Goal: Task Accomplishment & Management: Use online tool/utility

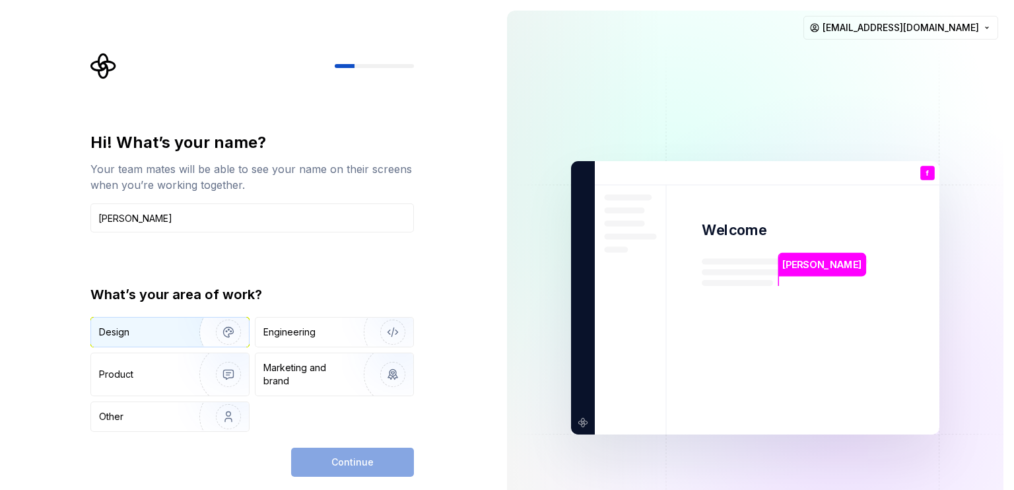
type input "[PERSON_NAME]"
click at [172, 340] on div "Design" at bounding box center [170, 332] width 158 height 29
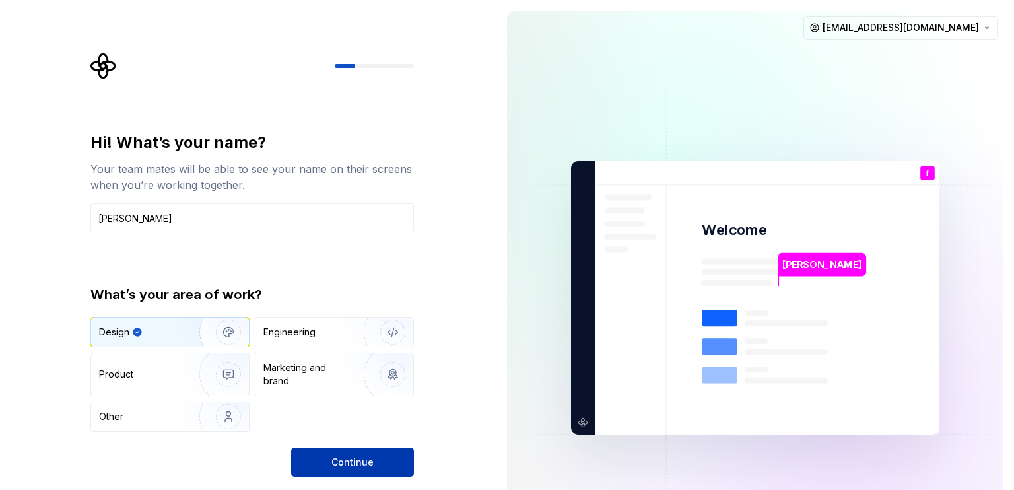
click at [346, 462] on span "Continue" at bounding box center [352, 462] width 42 height 13
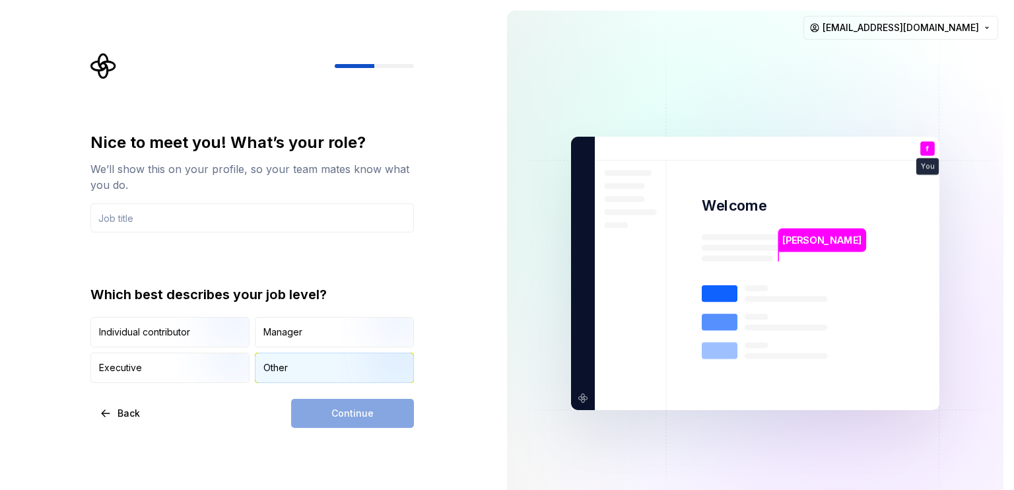
click at [263, 361] on div "Other" at bounding box center [275, 367] width 24 height 13
click at [331, 413] on div "Continue" at bounding box center [352, 413] width 123 height 29
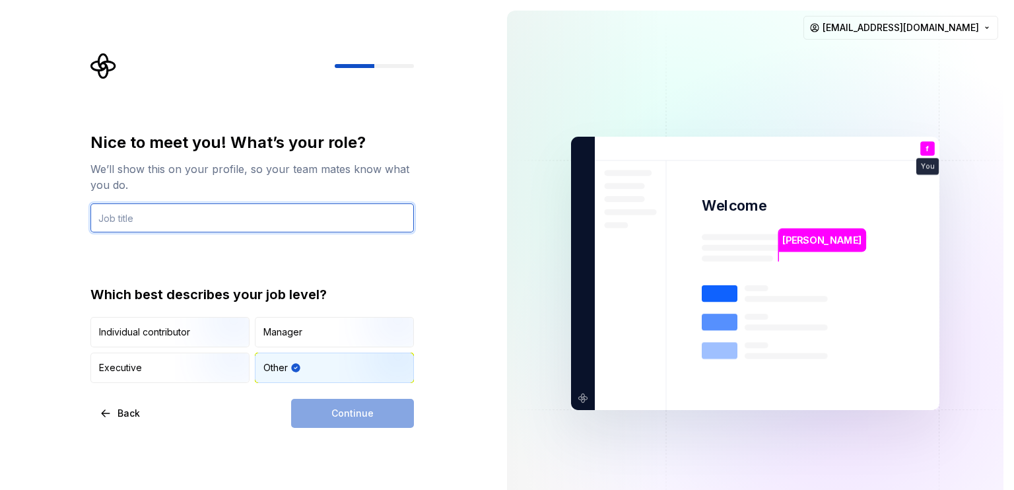
click at [196, 219] on input "text" at bounding box center [252, 217] width 324 height 29
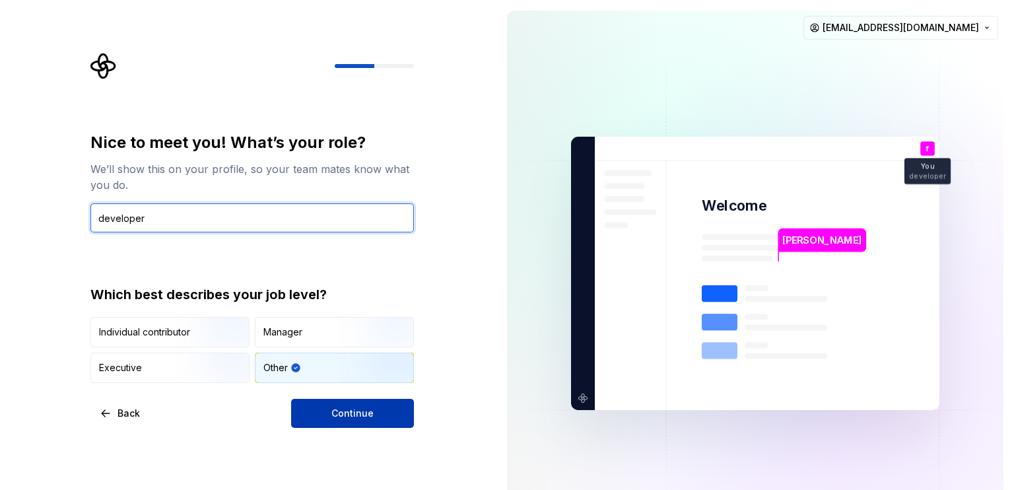
type input "developer"
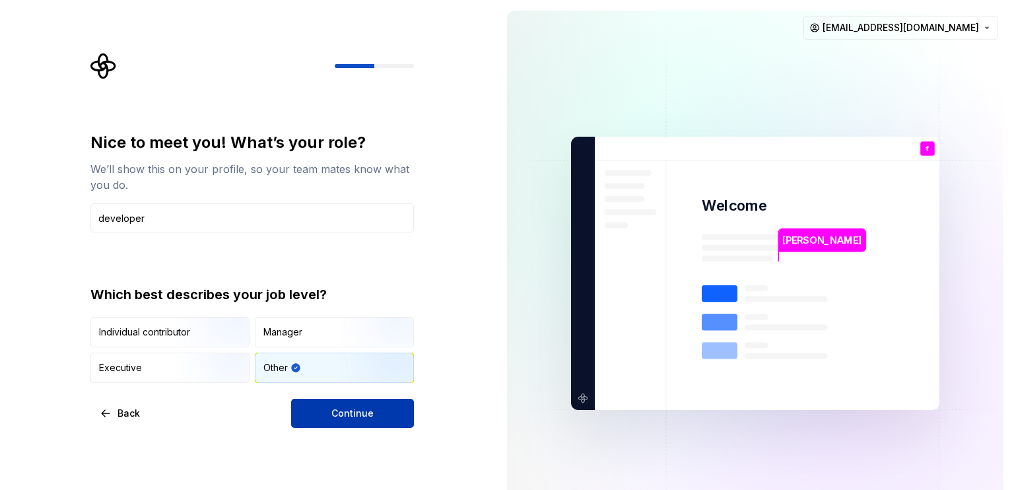
click at [383, 407] on button "Continue" at bounding box center [352, 413] width 123 height 29
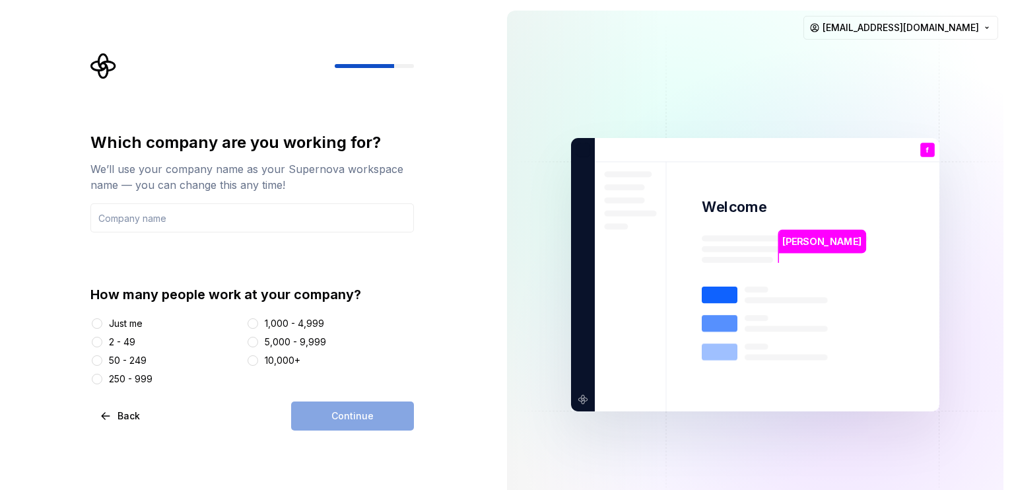
click at [141, 319] on div "Just me" at bounding box center [126, 323] width 34 height 13
click at [102, 319] on button "Just me" at bounding box center [97, 323] width 11 height 11
click at [153, 217] on input "text" at bounding box center [252, 217] width 324 height 29
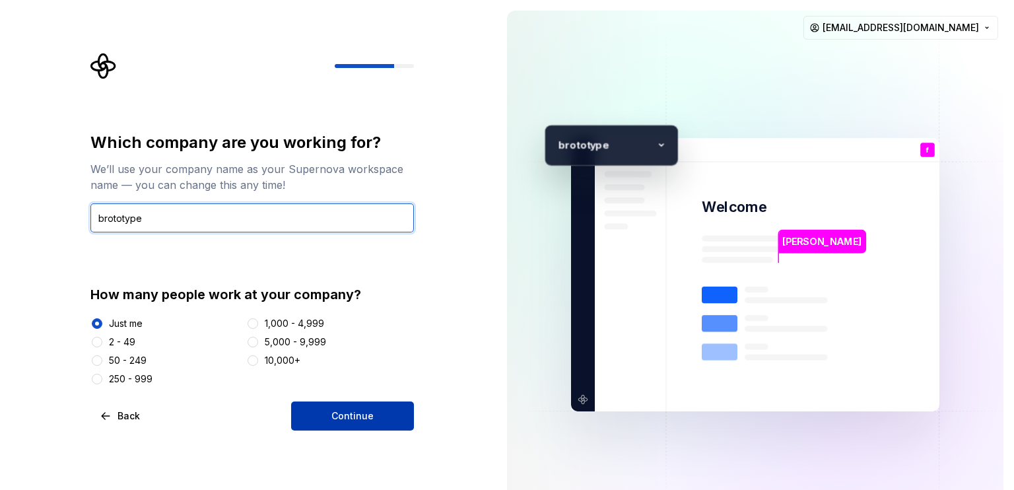
type input "brototype"
click at [337, 417] on span "Continue" at bounding box center [352, 415] width 42 height 13
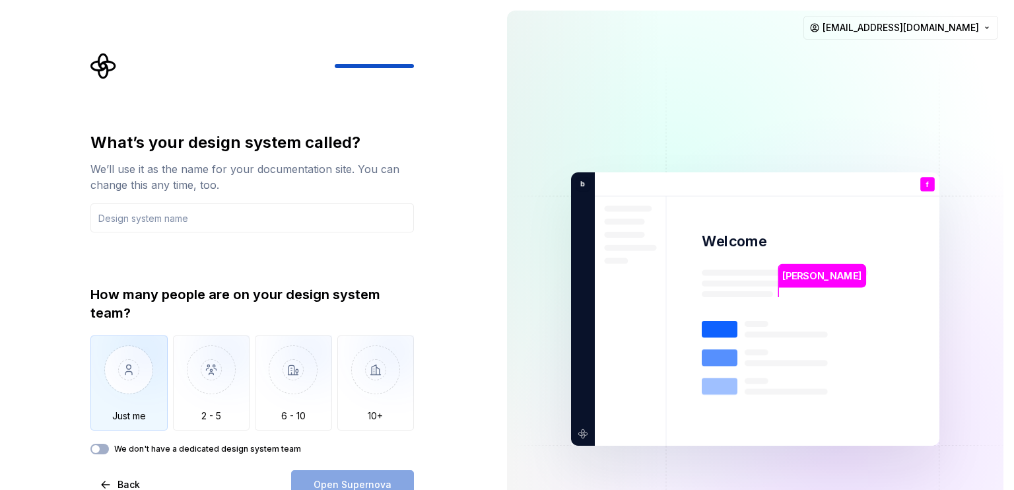
click at [133, 389] on img "button" at bounding box center [128, 379] width 77 height 88
click at [198, 223] on input "text" at bounding box center [252, 217] width 324 height 29
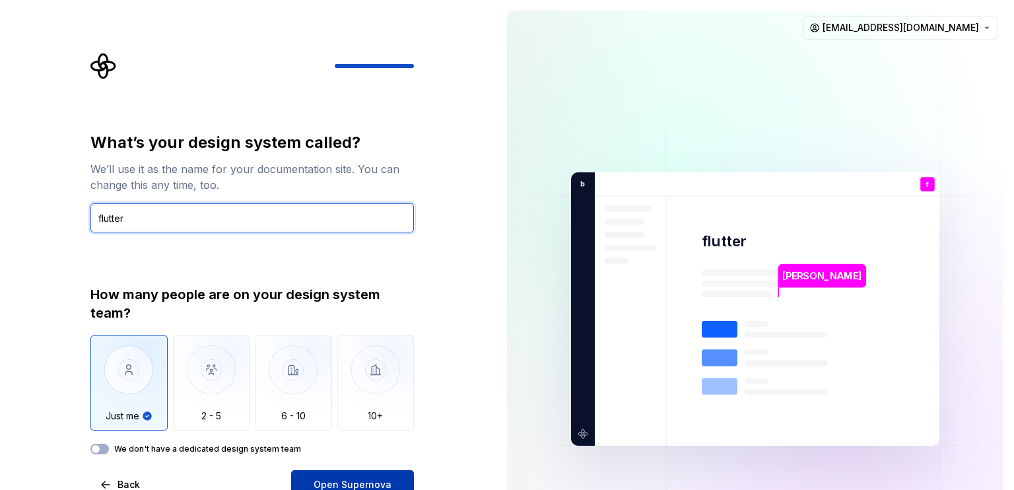
type input "flutter"
click at [353, 479] on span "Open Supernova" at bounding box center [353, 484] width 78 height 13
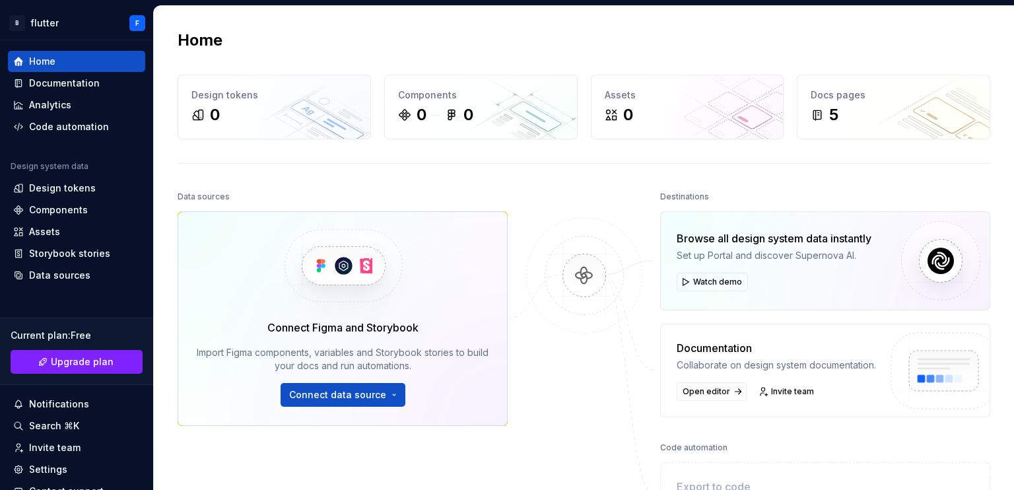
click at [498, 245] on div "Connect Figma and Storybook Import Figma components, variables and Storybook st…" at bounding box center [343, 318] width 330 height 215
click at [373, 149] on div "Home Design tokens 0 Components 0 0 Assets 0 Docs pages 5 Data sources Connect …" at bounding box center [584, 305] width 860 height 598
click at [356, 397] on span "Connect data source" at bounding box center [337, 394] width 97 height 13
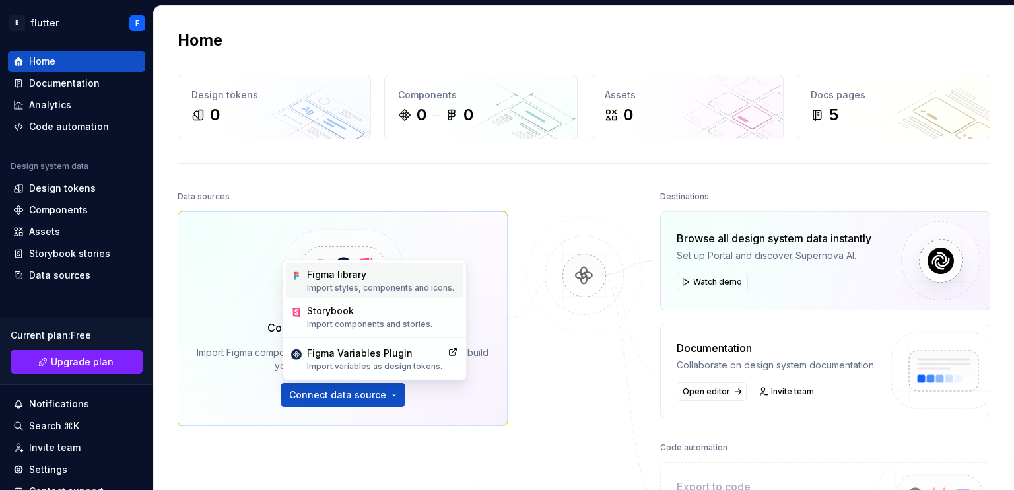
click at [365, 266] on div "Figma library Import styles, components and icons." at bounding box center [375, 281] width 178 height 36
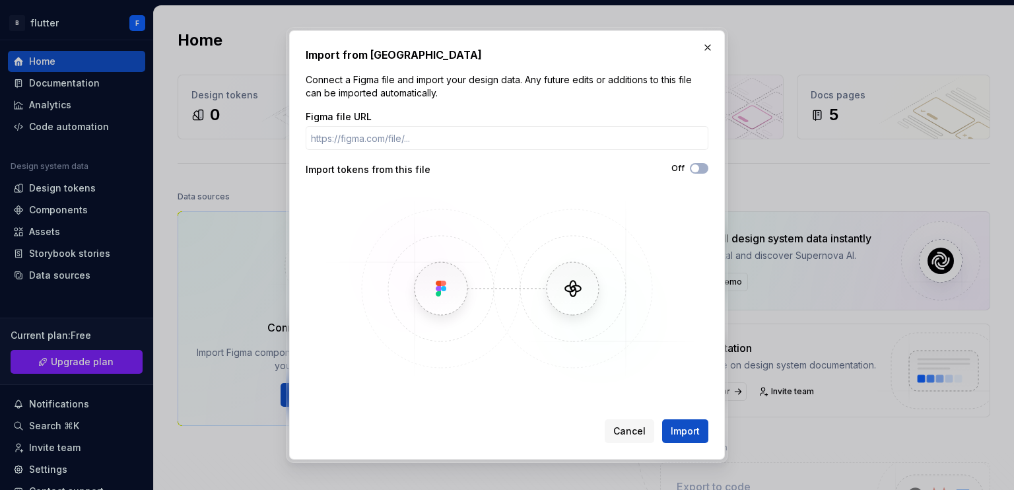
click at [451, 297] on img at bounding box center [507, 289] width 383 height 198
click at [689, 431] on span "Import" at bounding box center [685, 431] width 29 height 13
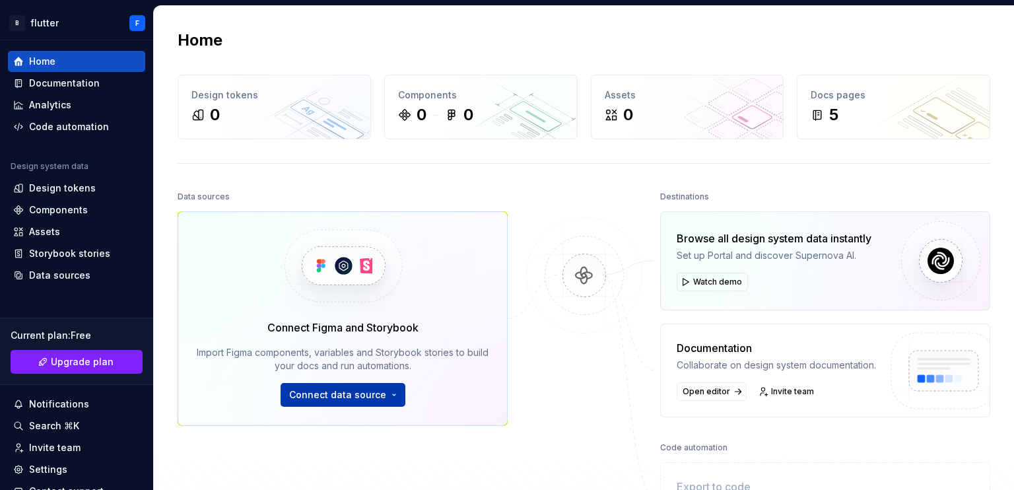
click at [325, 391] on span "Connect data source" at bounding box center [337, 394] width 97 height 13
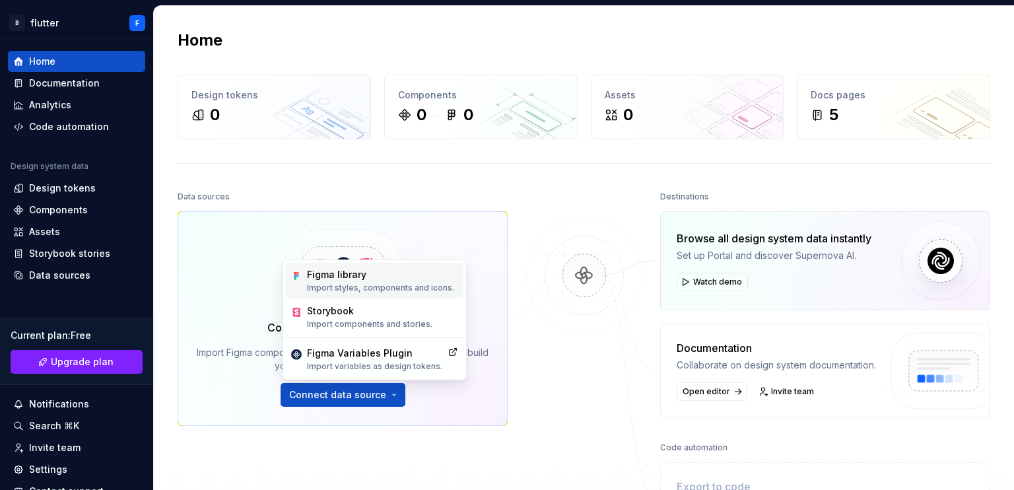
click at [358, 286] on p "Import styles, components and icons." at bounding box center [380, 288] width 147 height 11
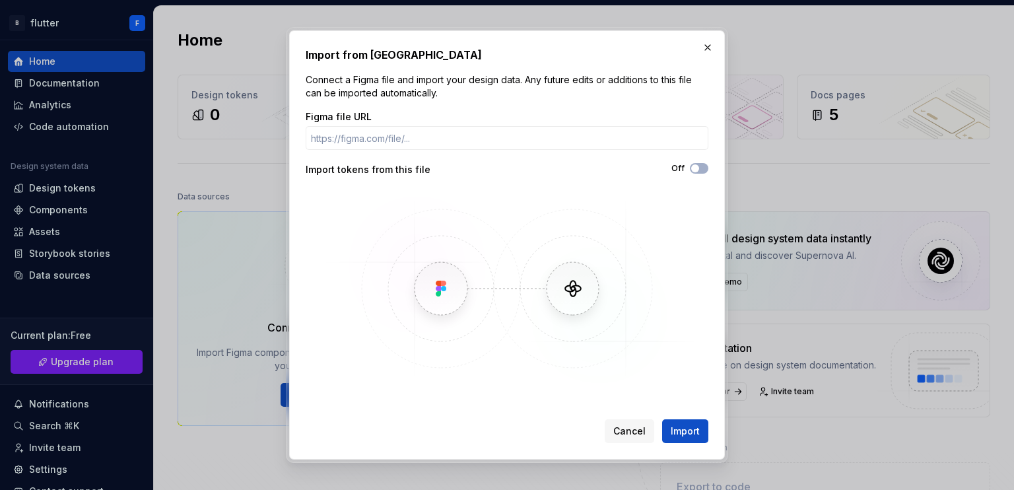
drag, startPoint x: 391, startPoint y: 114, endPoint x: 388, endPoint y: 122, distance: 8.4
click at [390, 120] on div "Figma file URL" at bounding box center [507, 116] width 403 height 13
click at [386, 129] on input "Figma file URL" at bounding box center [507, 138] width 403 height 24
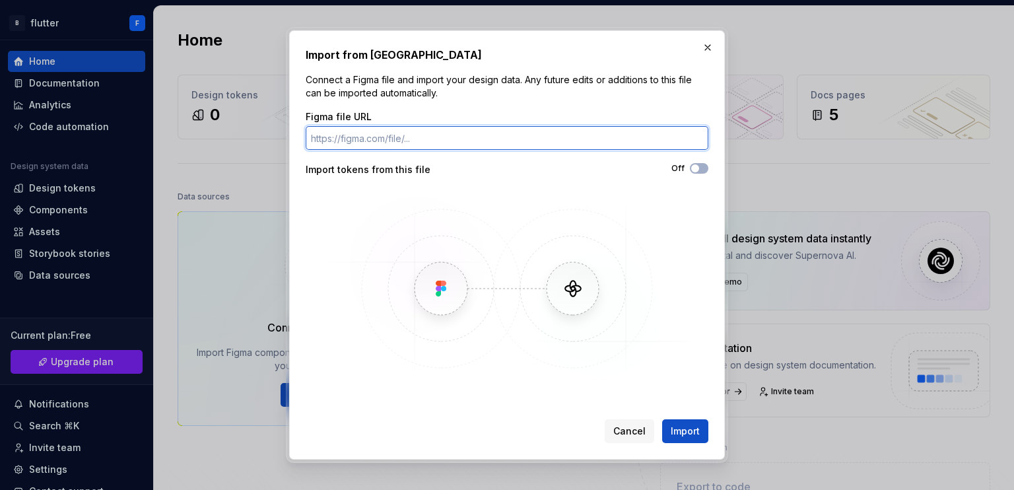
paste input "[URL][DOMAIN_NAME]"
type input "[URL][DOMAIN_NAME]"
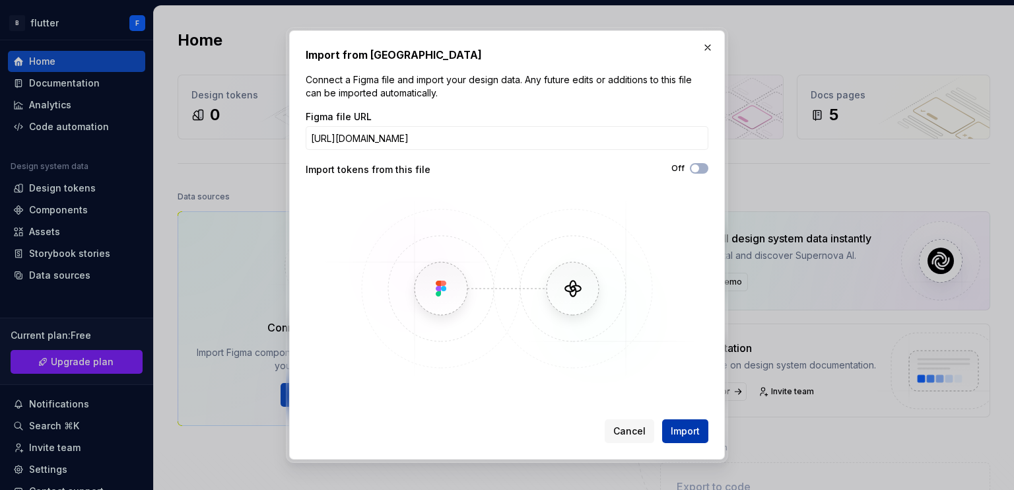
scroll to position [0, 0]
click at [684, 421] on button "Import" at bounding box center [685, 431] width 46 height 24
click at [681, 432] on span "Import" at bounding box center [685, 431] width 29 height 13
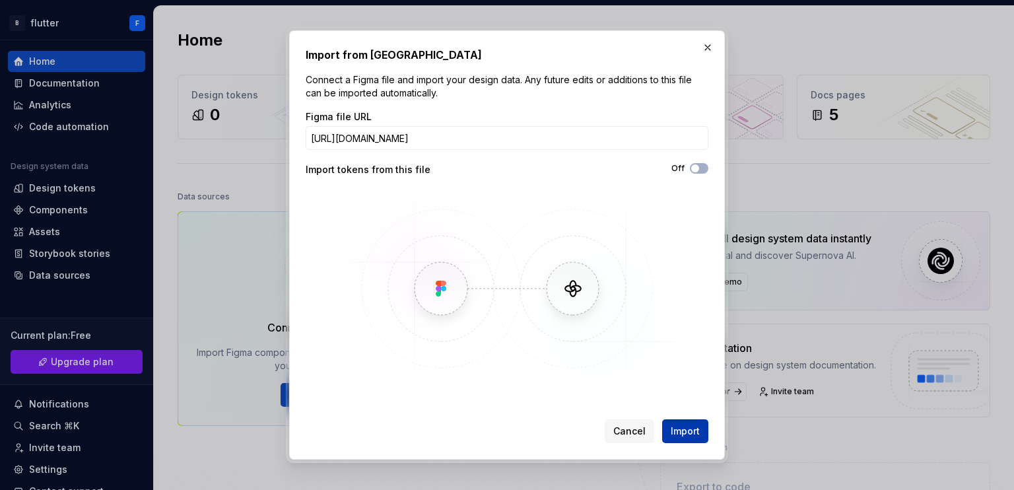
click at [681, 431] on span "Import" at bounding box center [685, 431] width 29 height 13
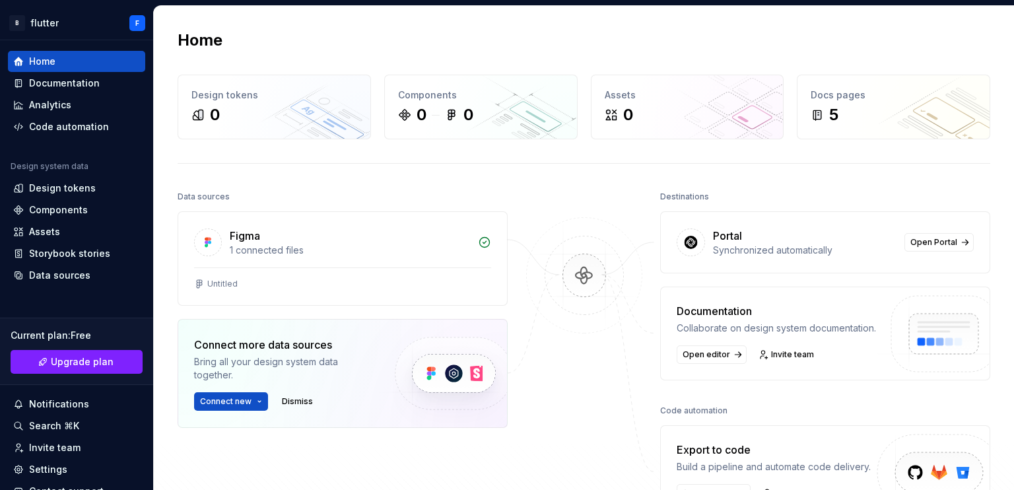
click at [773, 149] on div "Home Design tokens 0 Components 0 0 Assets 0 Docs pages 5 Data sources Figma 1 …" at bounding box center [584, 301] width 860 height 590
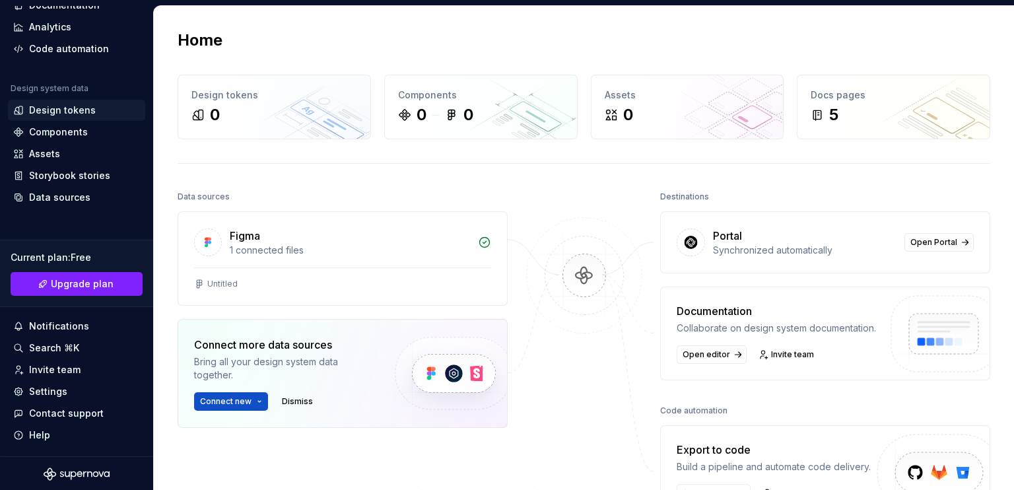
scroll to position [79, 0]
click at [250, 400] on button "Connect new" at bounding box center [231, 401] width 74 height 18
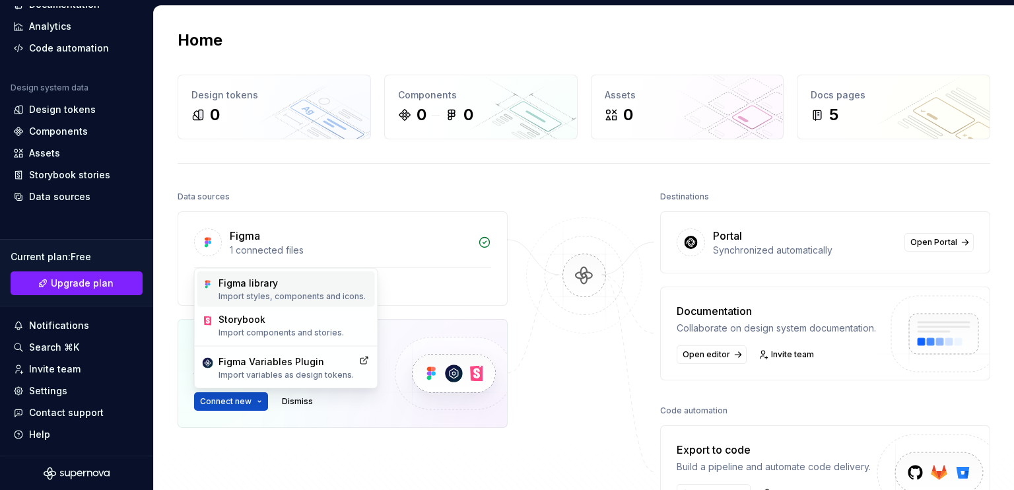
click at [273, 284] on div "Figma library" at bounding box center [292, 283] width 147 height 13
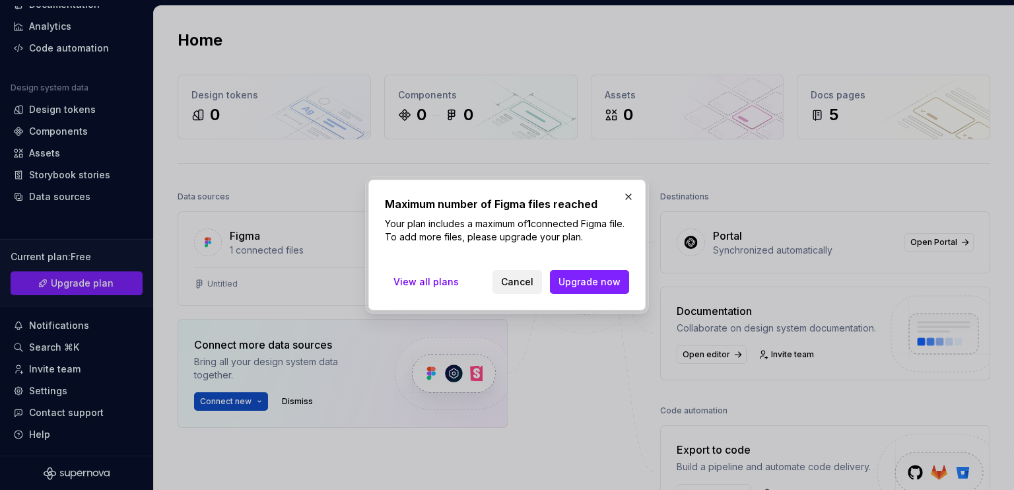
click at [505, 277] on button "Cancel" at bounding box center [518, 282] width 50 height 24
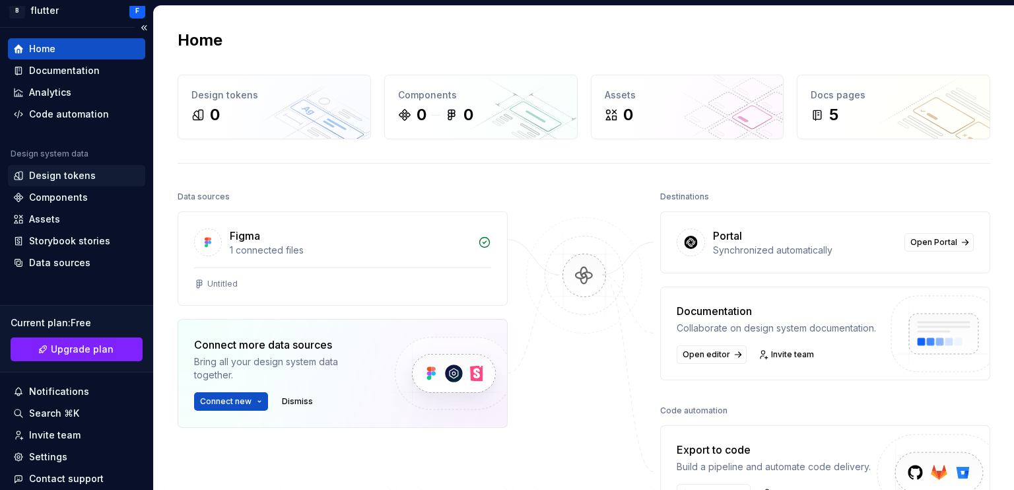
scroll to position [0, 0]
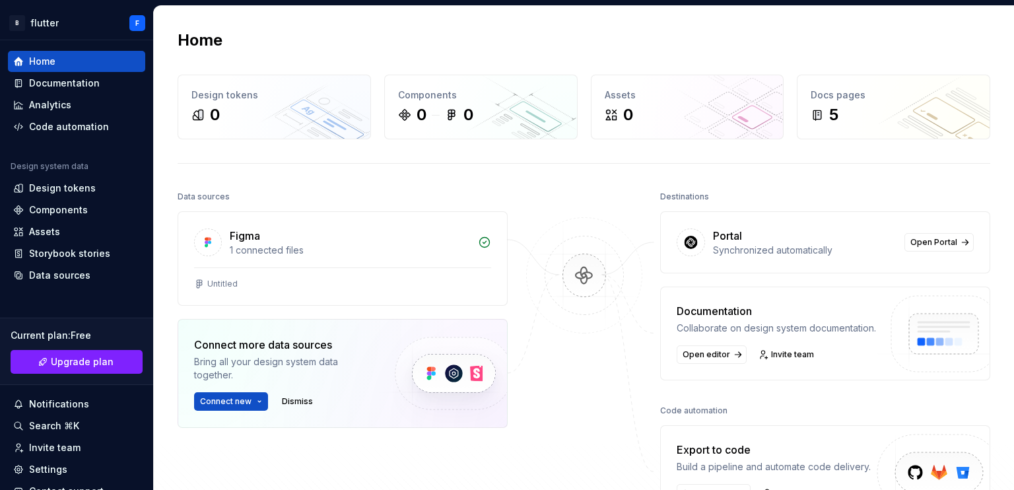
click at [429, 376] on img at bounding box center [453, 374] width 162 height 108
click at [427, 370] on img at bounding box center [453, 374] width 162 height 108
click at [291, 398] on span "Dismiss" at bounding box center [297, 401] width 31 height 11
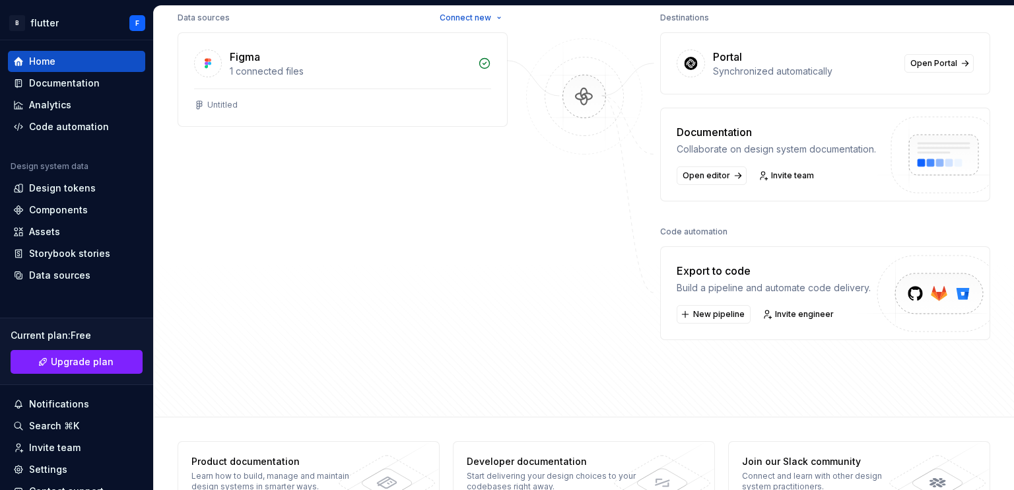
scroll to position [85, 0]
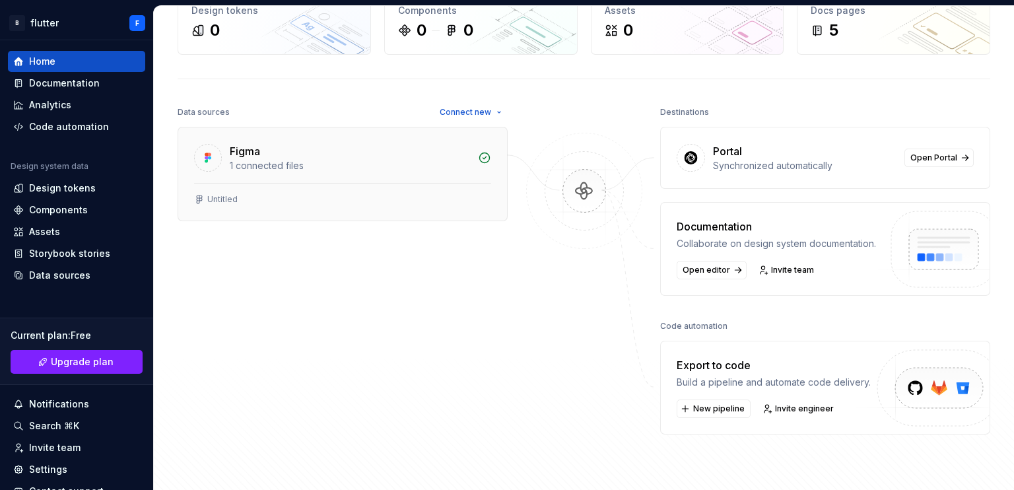
click at [331, 153] on div "Figma" at bounding box center [350, 151] width 240 height 16
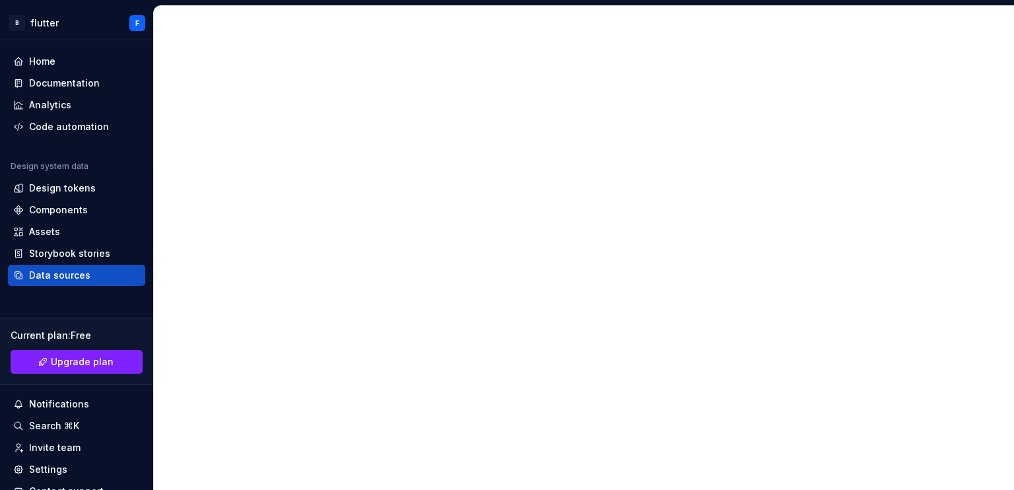
click at [417, 141] on div at bounding box center [583, 247] width 861 height 485
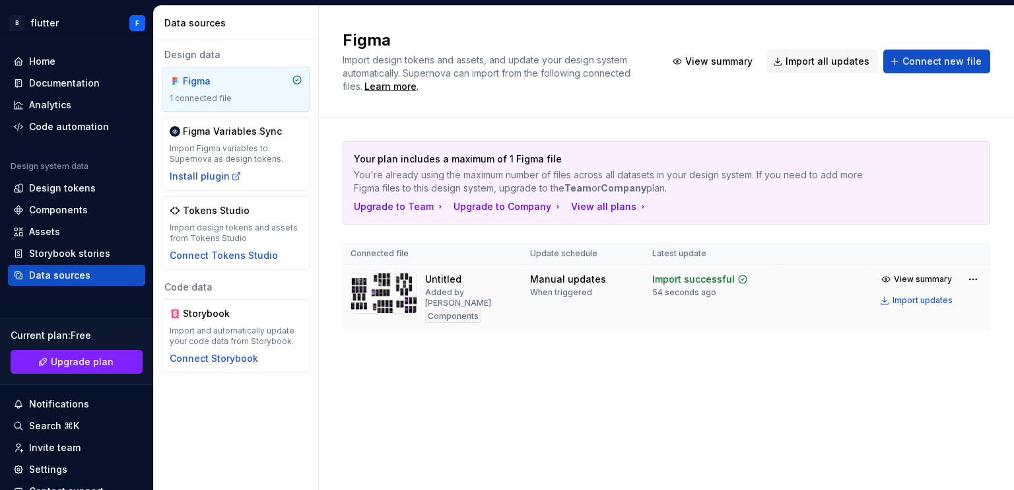
click at [407, 306] on img at bounding box center [384, 293] width 67 height 41
click at [905, 276] on span "View summary" at bounding box center [923, 279] width 58 height 11
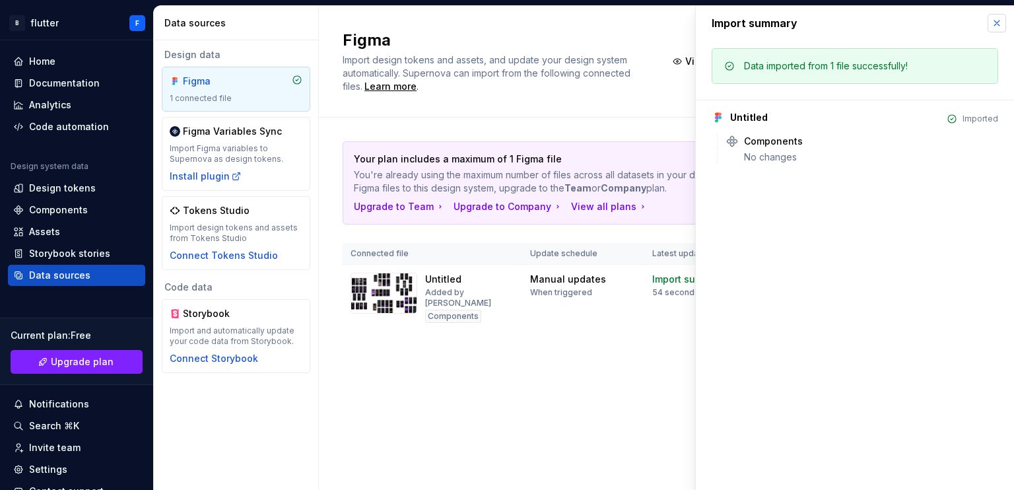
click at [996, 24] on button "button" at bounding box center [997, 23] width 18 height 18
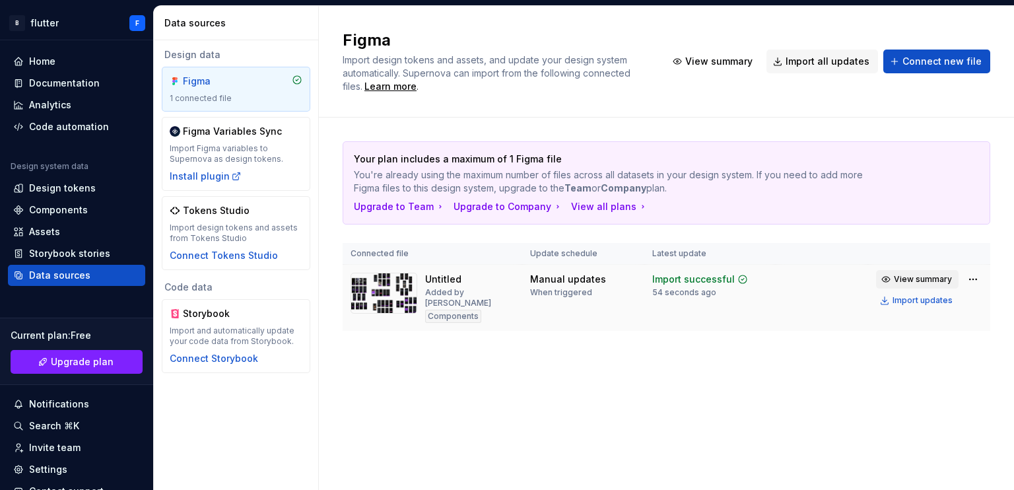
click at [924, 281] on span "View summary" at bounding box center [923, 279] width 58 height 11
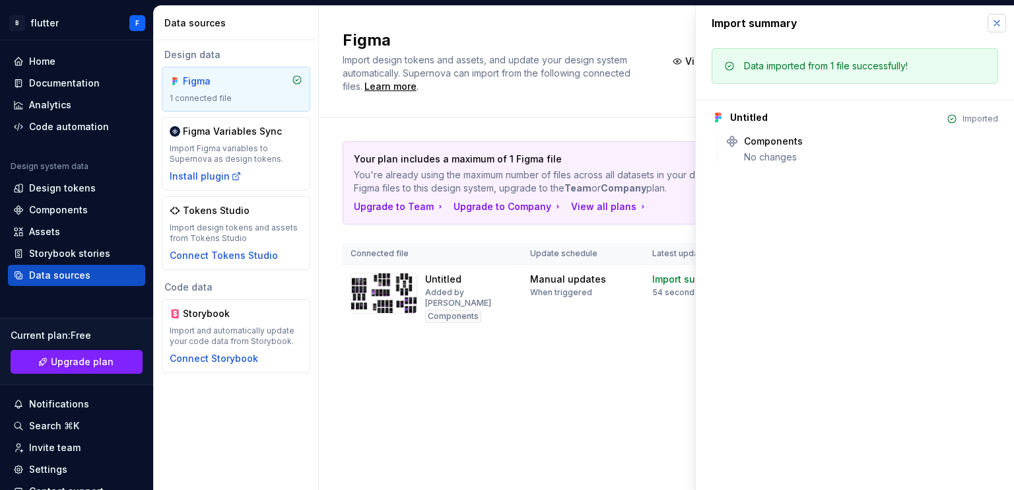
click at [997, 24] on button "button" at bounding box center [997, 23] width 18 height 18
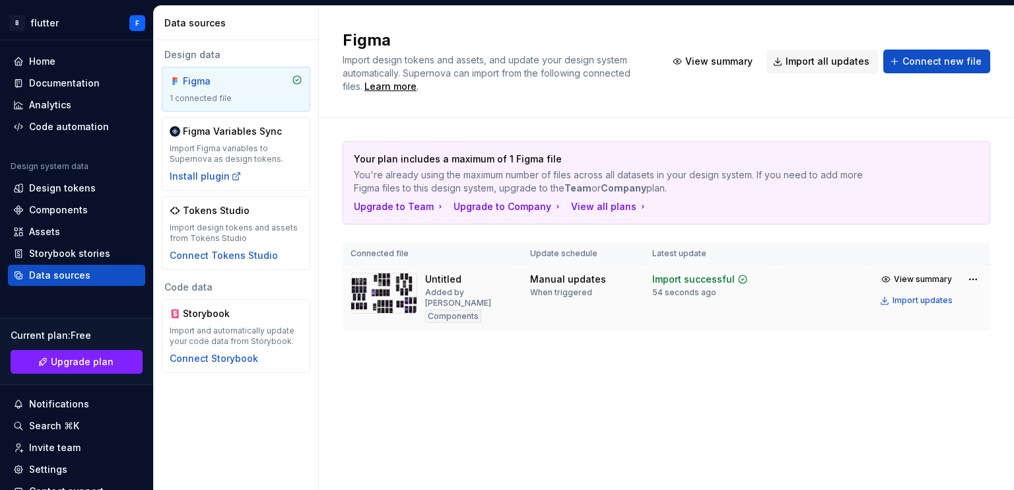
click at [398, 295] on img at bounding box center [384, 293] width 67 height 41
drag, startPoint x: 398, startPoint y: 295, endPoint x: 412, endPoint y: 298, distance: 14.9
click at [399, 295] on img at bounding box center [384, 293] width 67 height 41
click at [560, 279] on div "Manual updates" at bounding box center [568, 279] width 76 height 13
click at [557, 293] on div "When triggered" at bounding box center [561, 292] width 62 height 11
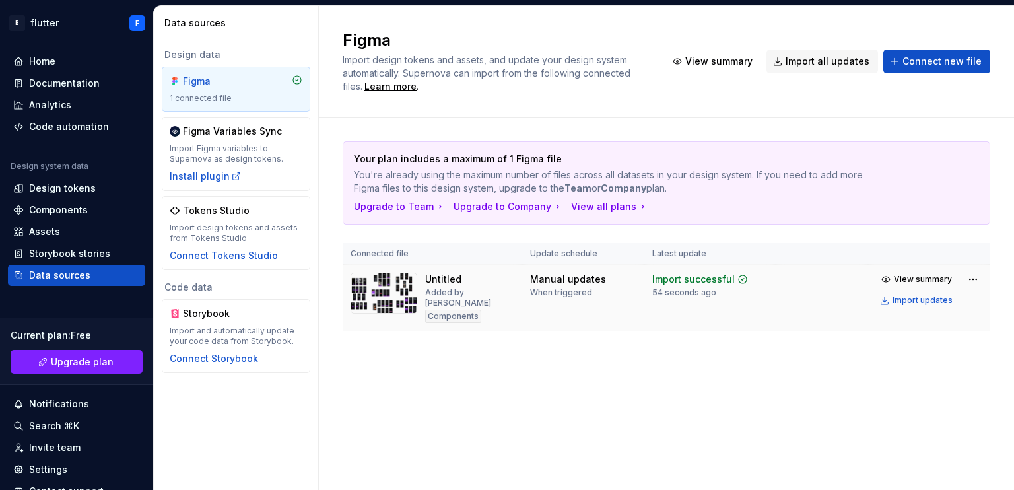
click at [699, 288] on div "54 seconds ago" at bounding box center [684, 292] width 64 height 11
click at [912, 300] on div "Import updates" at bounding box center [923, 300] width 60 height 11
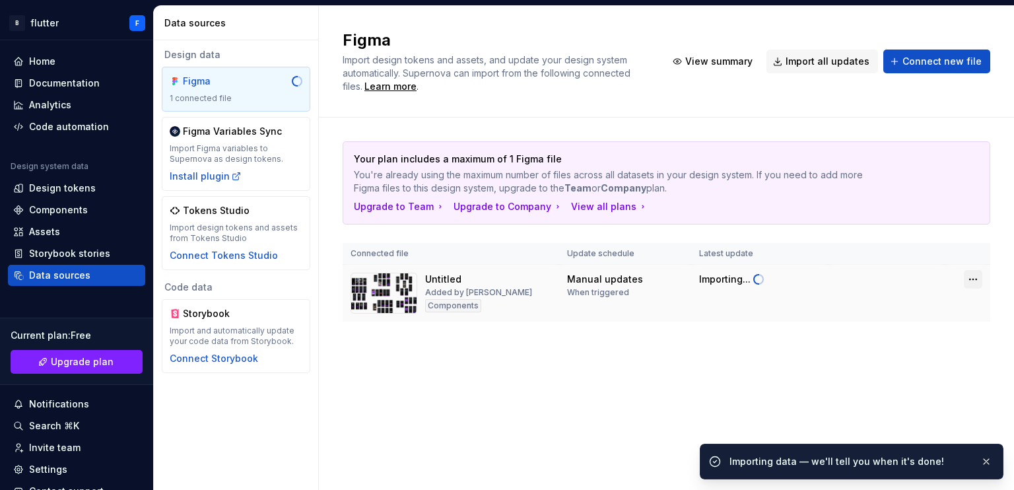
click at [975, 279] on html "B flutter F Home Documentation Analytics Code automation Design system data Des…" at bounding box center [507, 245] width 1014 height 490
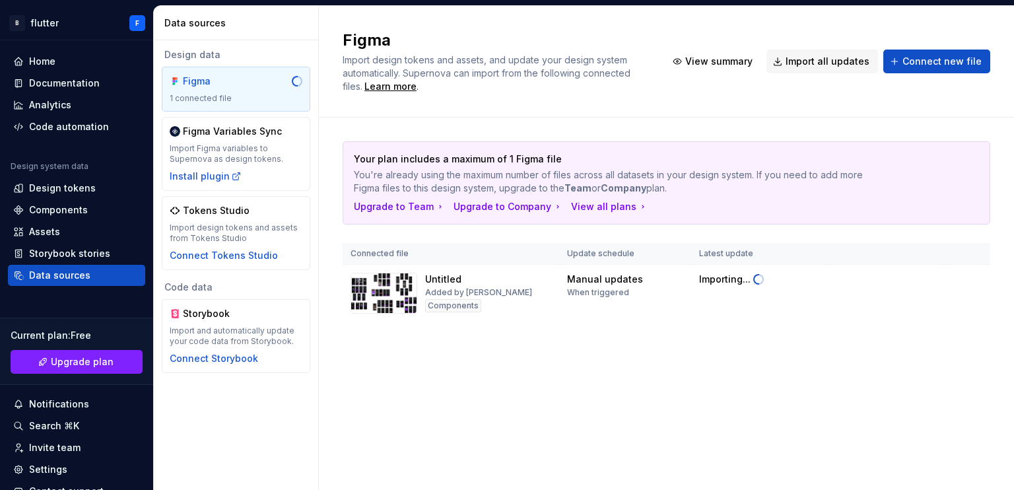
click at [973, 283] on html "B flutter F Home Documentation Analytics Code automation Design system data Des…" at bounding box center [507, 245] width 1014 height 490
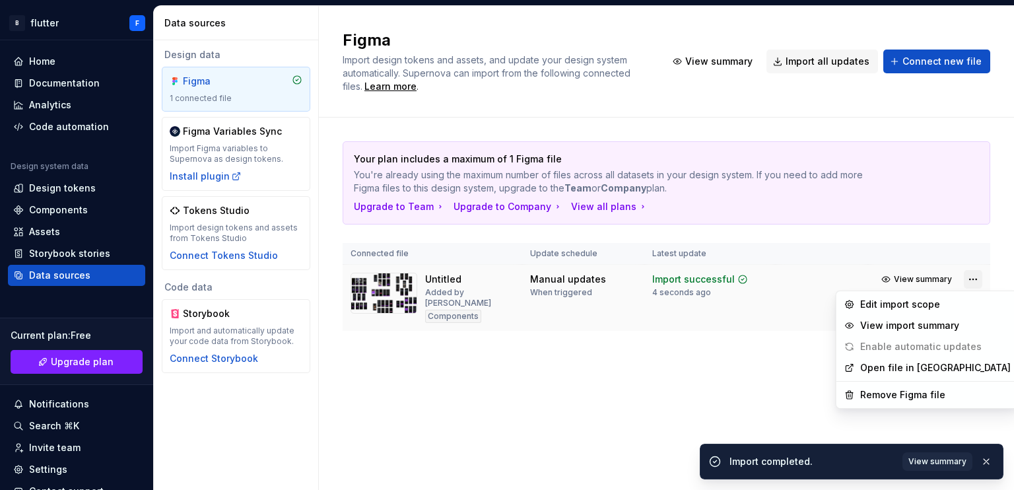
click at [973, 277] on html "B flutter F Home Documentation Analytics Code automation Design system data Des…" at bounding box center [507, 245] width 1014 height 490
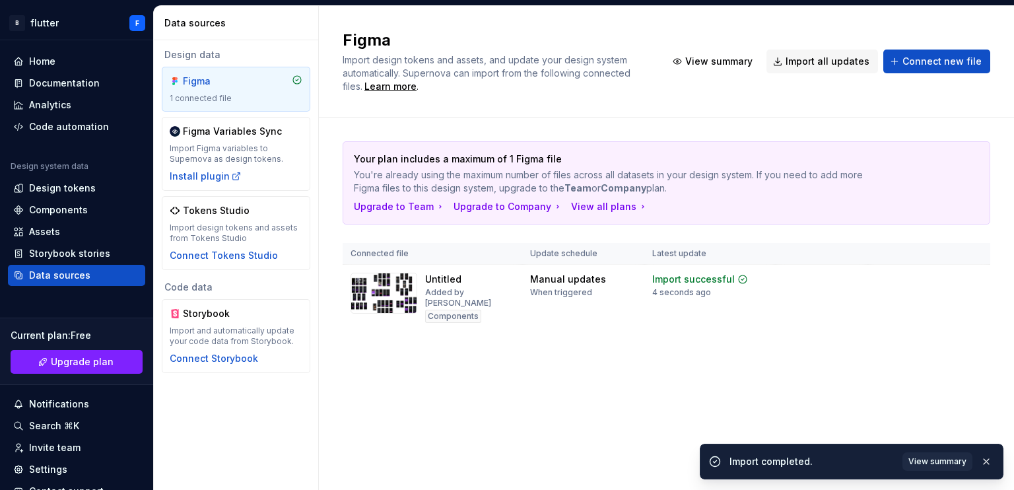
click at [794, 286] on html "B flutter F Home Documentation Analytics Code automation Design system data Des…" at bounding box center [507, 245] width 1014 height 490
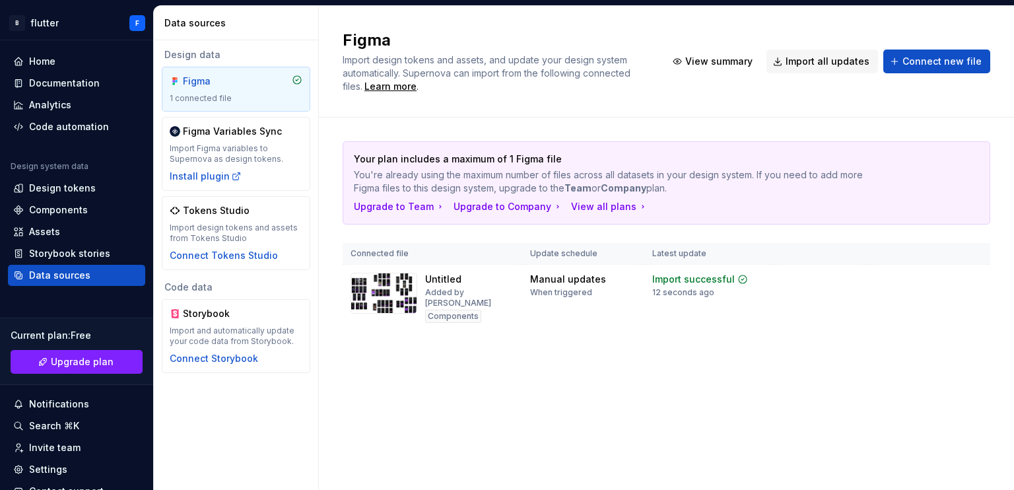
click at [908, 279] on span "View summary" at bounding box center [923, 279] width 58 height 11
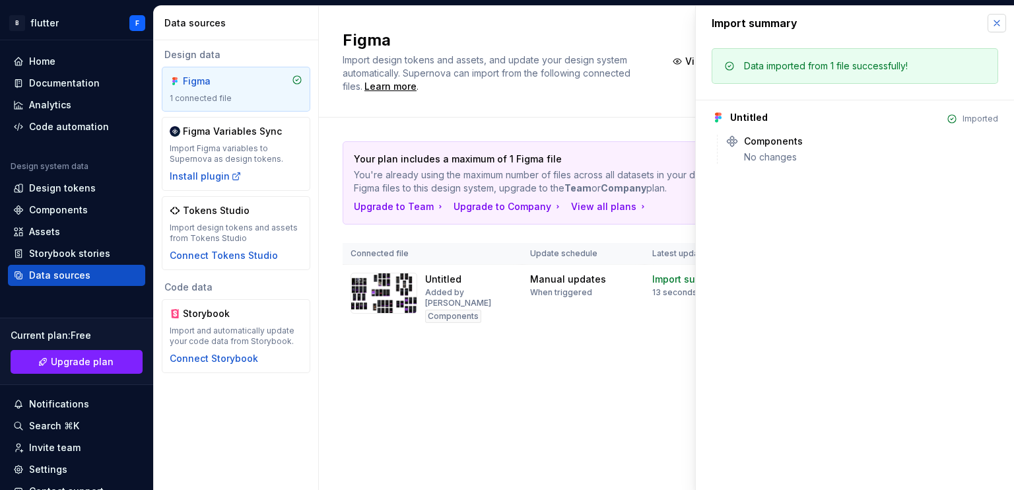
click at [1000, 26] on button "button" at bounding box center [997, 23] width 18 height 18
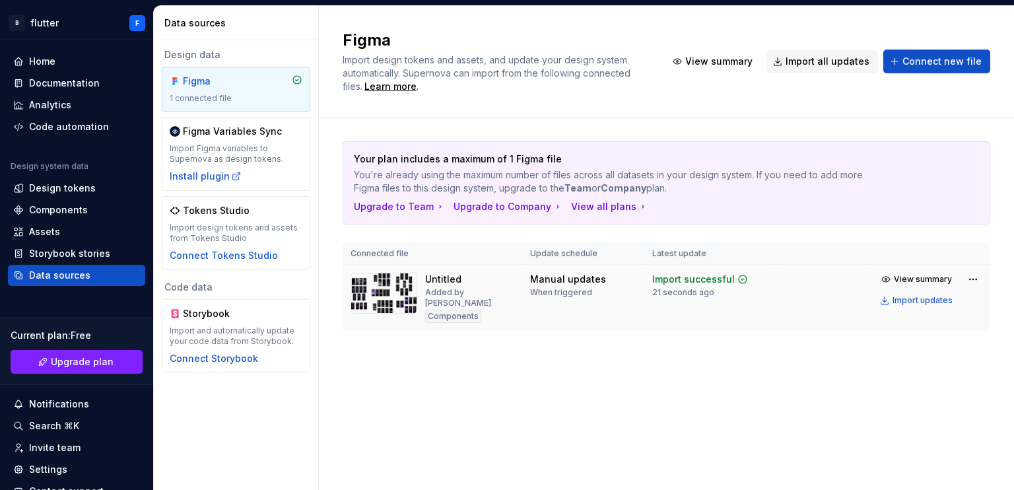
click at [578, 274] on div "Manual updates" at bounding box center [568, 279] width 76 height 13
click at [469, 283] on div "Untitled Added by [PERSON_NAME]" at bounding box center [469, 298] width 89 height 50
click at [552, 293] on div "When triggered" at bounding box center [561, 292] width 62 height 11
click at [389, 269] on td "Untitled Added by [PERSON_NAME]" at bounding box center [433, 298] width 180 height 67
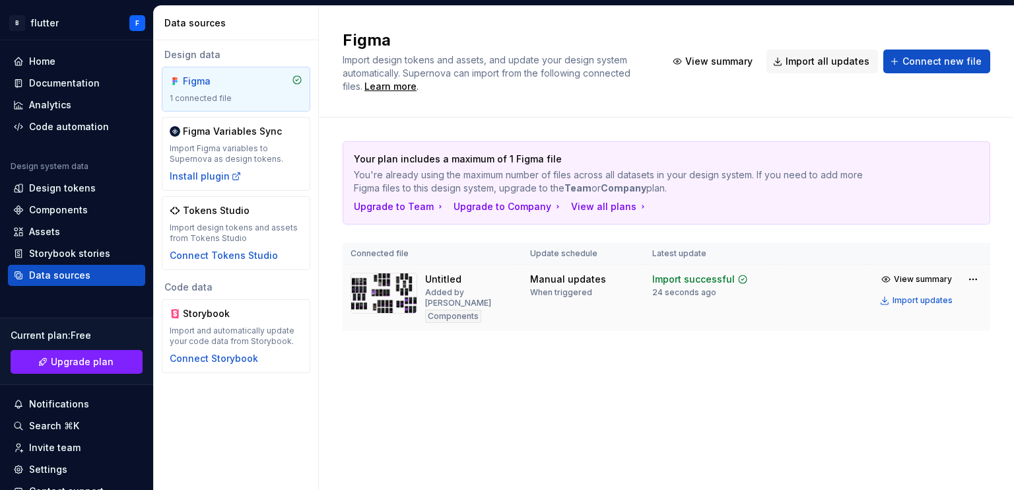
click at [394, 296] on img at bounding box center [384, 293] width 67 height 41
click at [923, 297] on div "Import updates" at bounding box center [923, 300] width 60 height 11
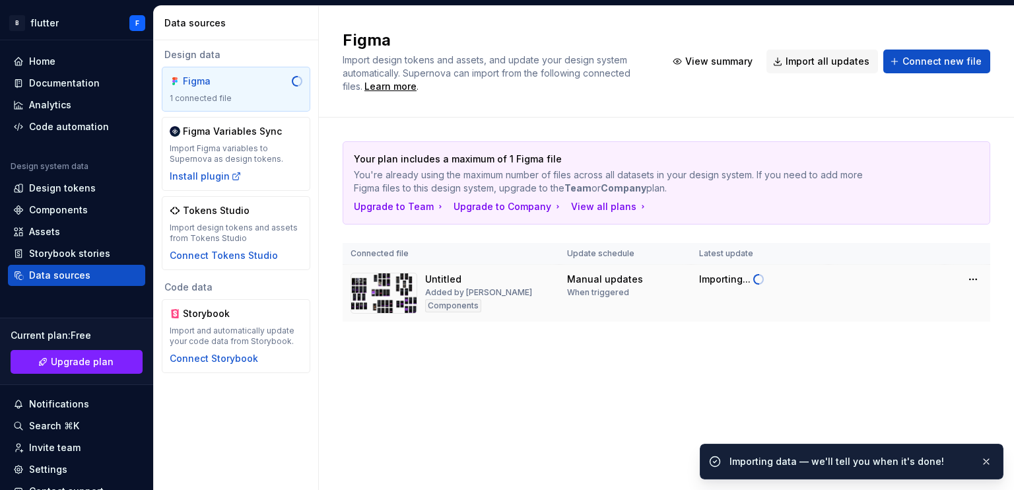
click at [779, 281] on div "Importing..." at bounding box center [760, 280] width 122 height 15
drag, startPoint x: 779, startPoint y: 281, endPoint x: 734, endPoint y: 284, distance: 45.0
click at [737, 286] on div "Importing..." at bounding box center [760, 280] width 122 height 15
click at [734, 283] on div "Importing..." at bounding box center [725, 279] width 52 height 13
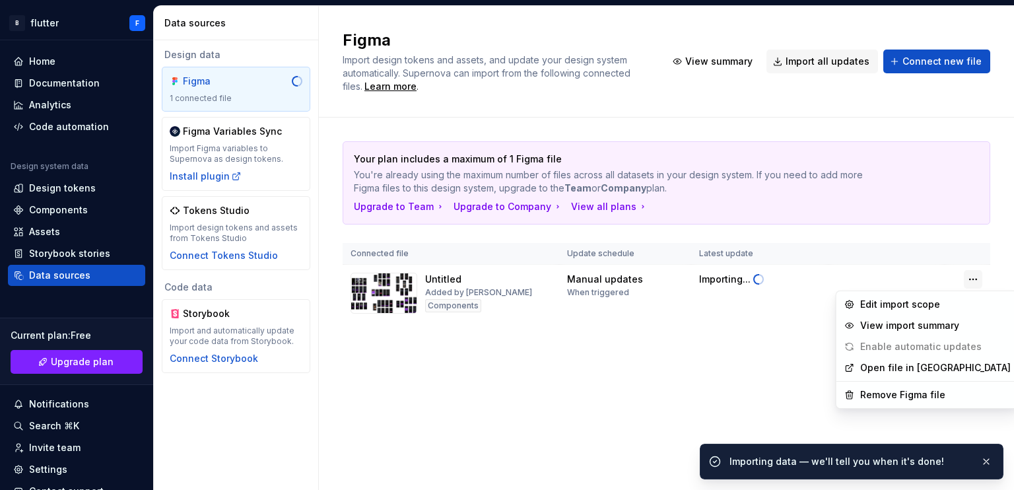
click at [977, 282] on html "B flutter F Home Documentation Analytics Code automation Design system data Des…" at bounding box center [507, 245] width 1014 height 490
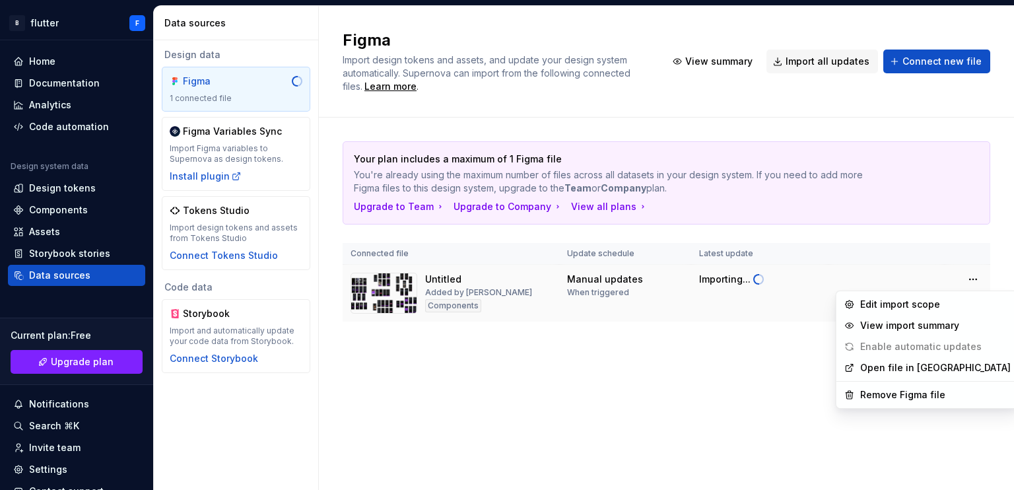
click at [760, 299] on html "B flutter F Home Documentation Analytics Code automation Design system data Des…" at bounding box center [507, 245] width 1014 height 490
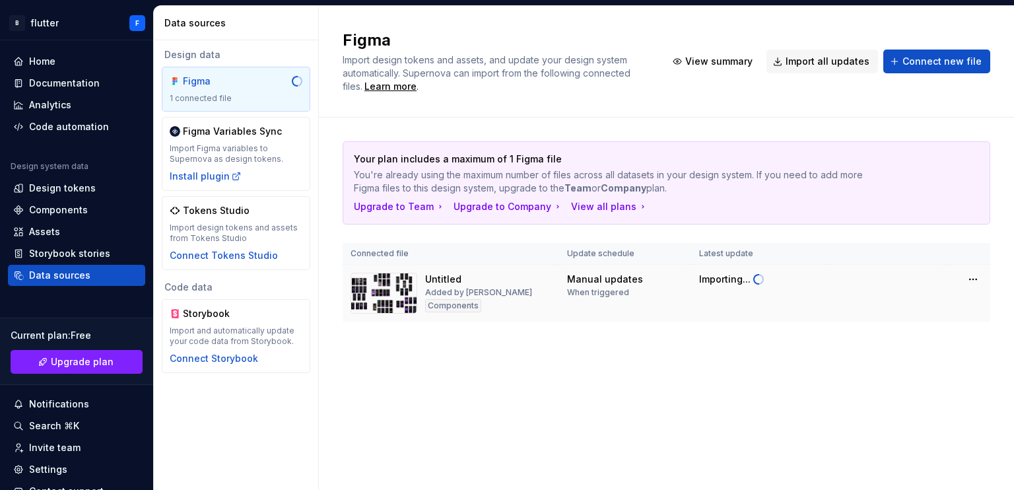
click at [751, 293] on td "Importing..." at bounding box center [759, 293] width 137 height 57
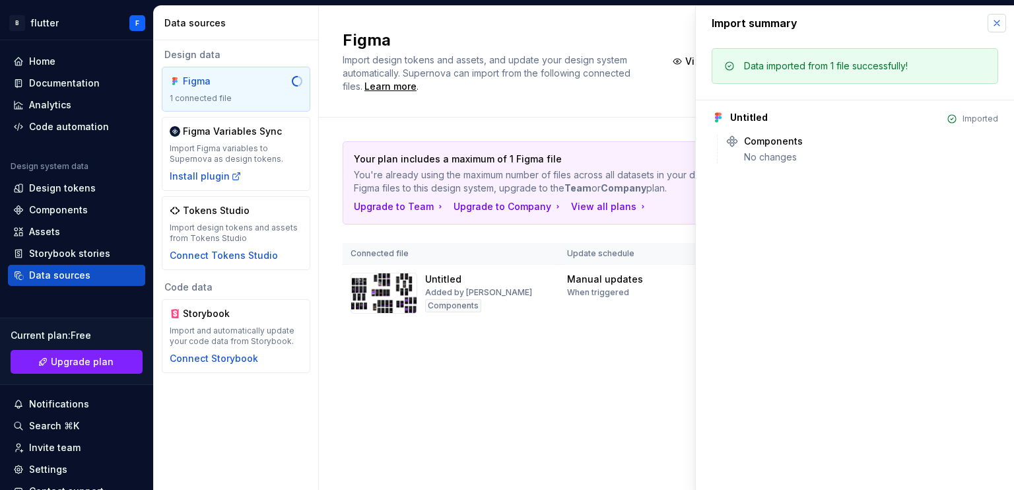
click at [993, 23] on button "button" at bounding box center [997, 23] width 18 height 18
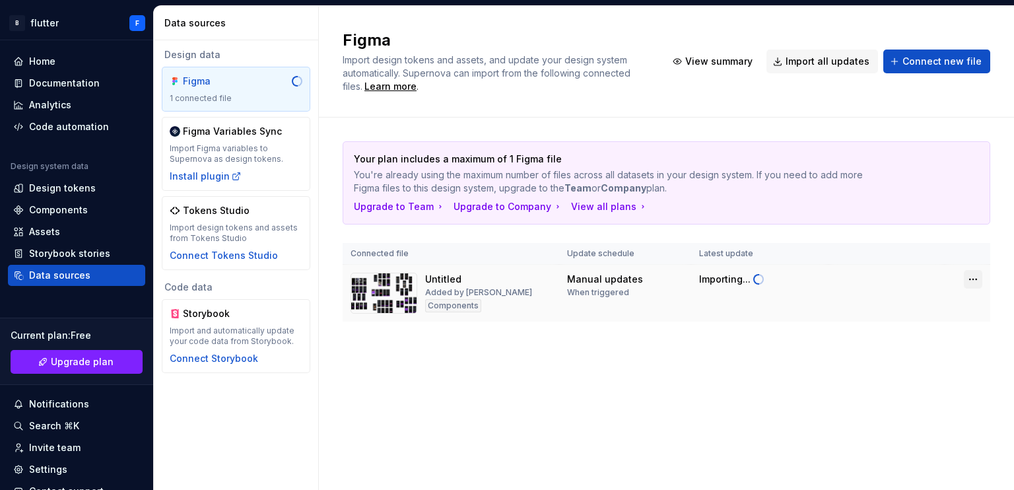
click at [969, 277] on html "B flutter F Home Documentation Analytics Code automation Design system data Des…" at bounding box center [507, 245] width 1014 height 490
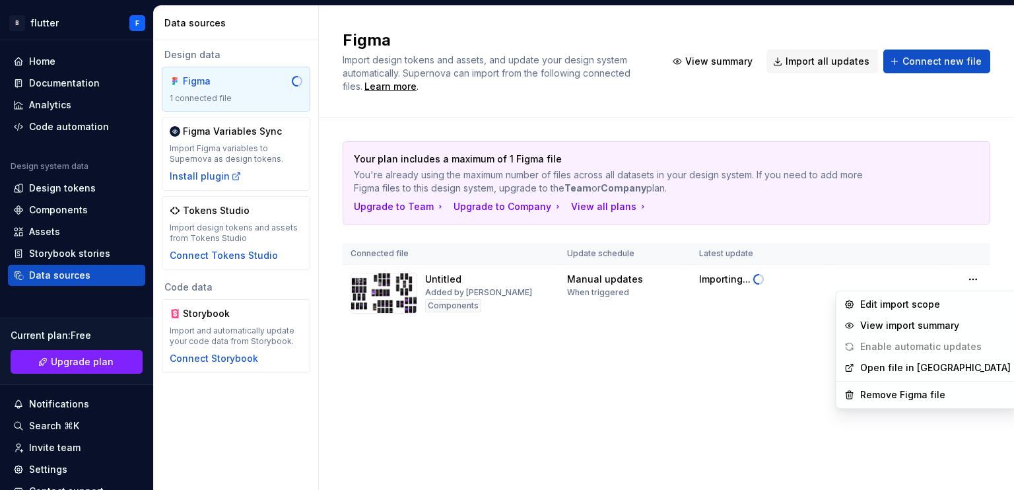
click at [886, 374] on link "Open file in [GEOGRAPHIC_DATA]" at bounding box center [935, 367] width 151 height 13
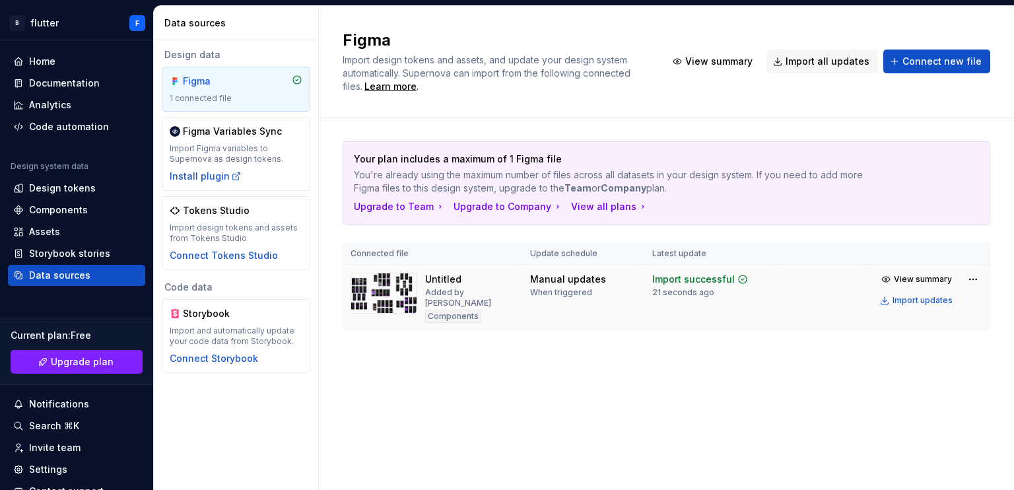
click at [571, 293] on div "When triggered" at bounding box center [561, 292] width 62 height 11
click at [361, 300] on img at bounding box center [384, 293] width 67 height 41
click at [970, 285] on html "B flutter F Home Documentation Analytics Code automation Design system data Des…" at bounding box center [507, 245] width 1014 height 490
click at [488, 323] on html "B flutter F Home Documentation Analytics Code automation Design system data Des…" at bounding box center [507, 245] width 1014 height 490
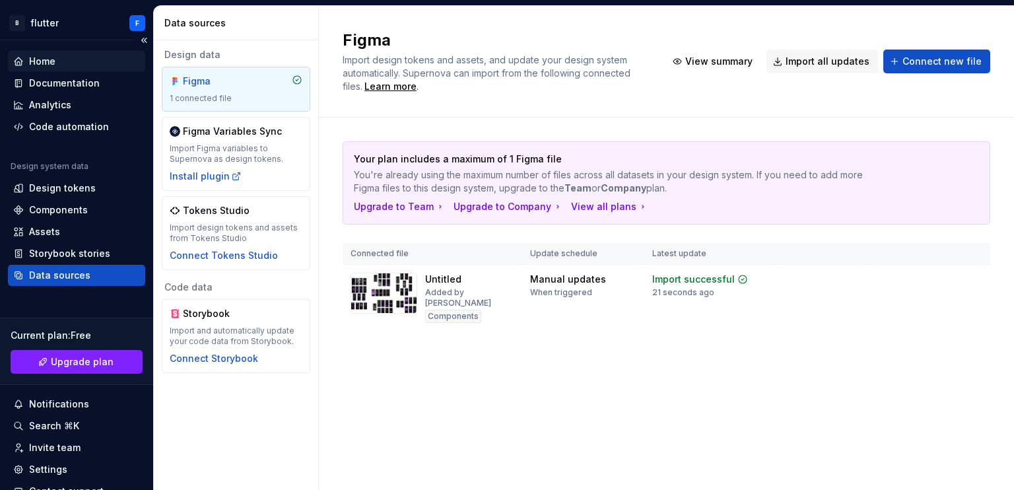
click at [87, 55] on div "Home" at bounding box center [76, 61] width 127 height 13
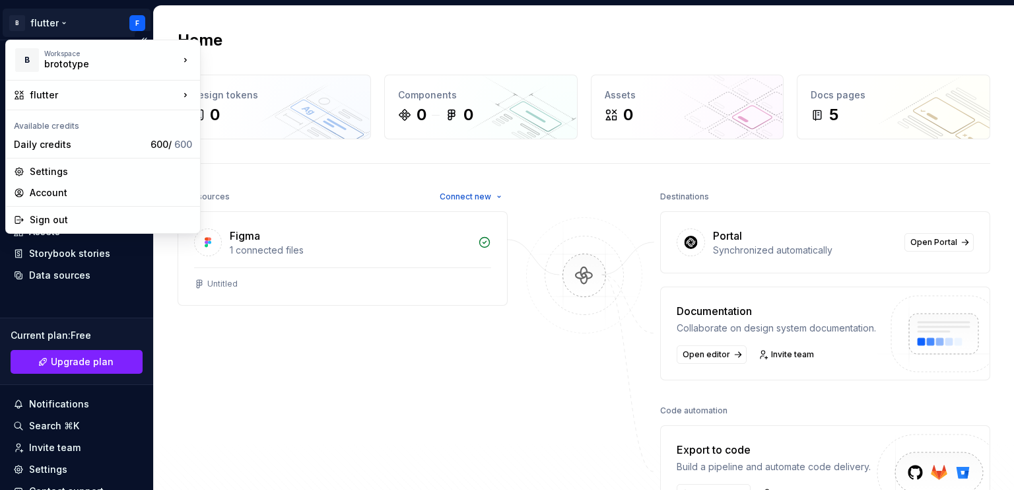
click at [125, 17] on html "B flutter F Home Documentation Analytics Code automation Design system data Des…" at bounding box center [507, 245] width 1014 height 490
click at [328, 166] on html "B flutter F Home Documentation Analytics Code automation Design system data Des…" at bounding box center [507, 245] width 1014 height 490
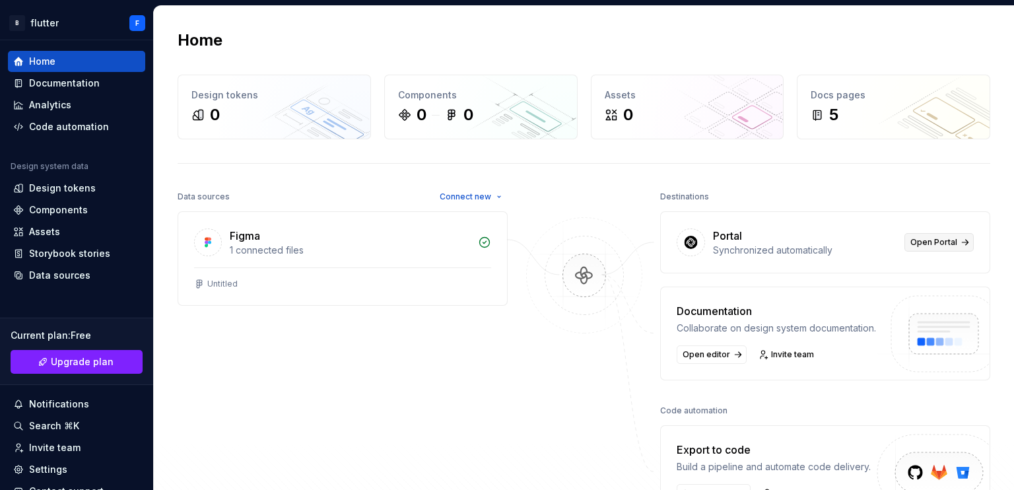
click at [935, 244] on span "Open Portal" at bounding box center [934, 242] width 47 height 11
